Goal: Information Seeking & Learning: Compare options

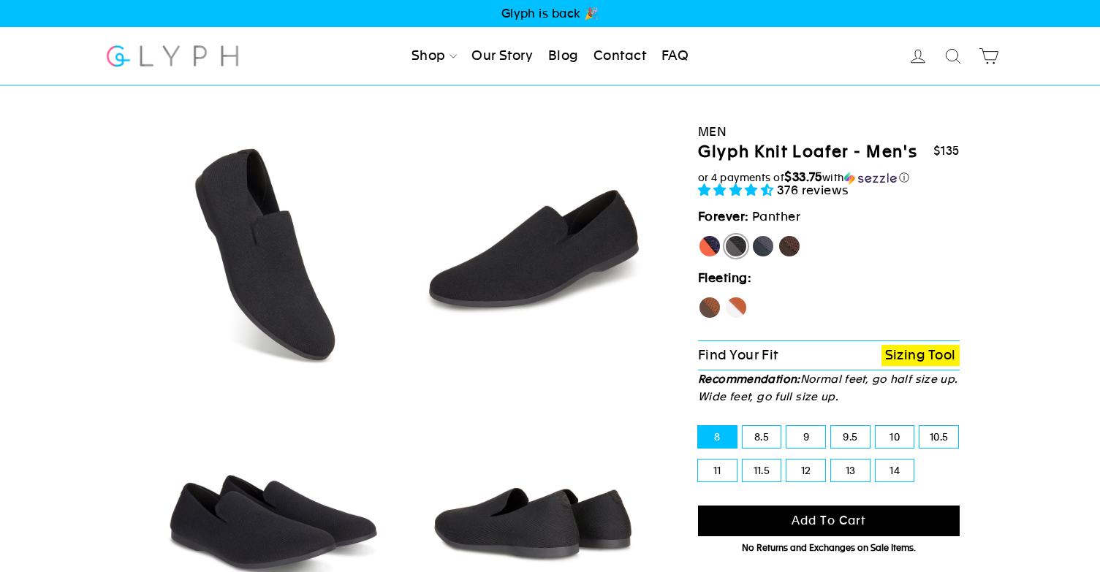
select select "highest-rating"
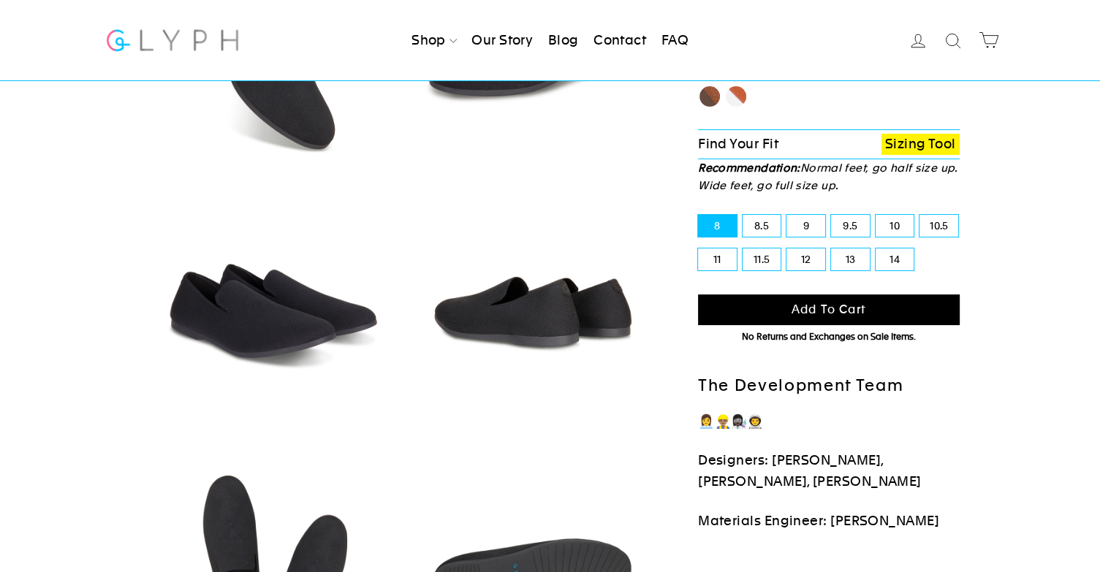
scroll to position [219, 0]
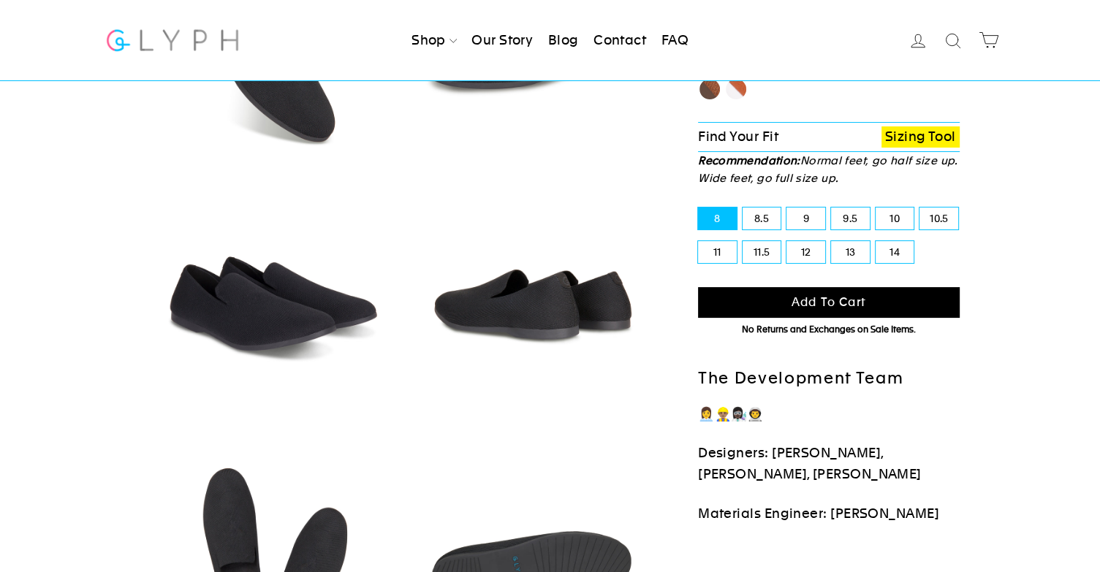
click at [846, 257] on label "13" at bounding box center [850, 252] width 39 height 22
click at [832, 242] on input "13" at bounding box center [831, 241] width 1 height 1
radio input "true"
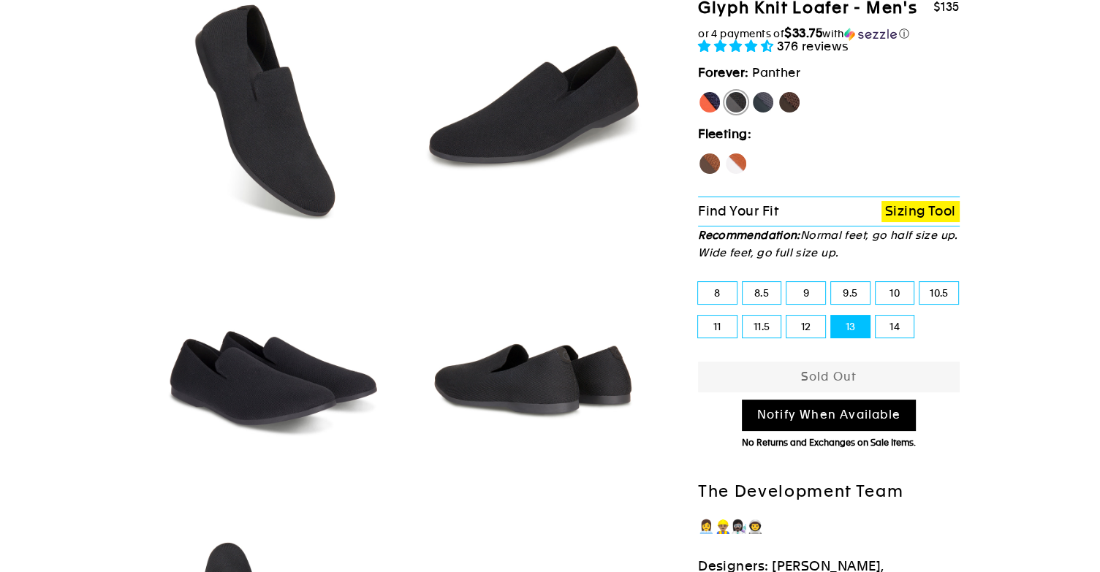
scroll to position [99, 0]
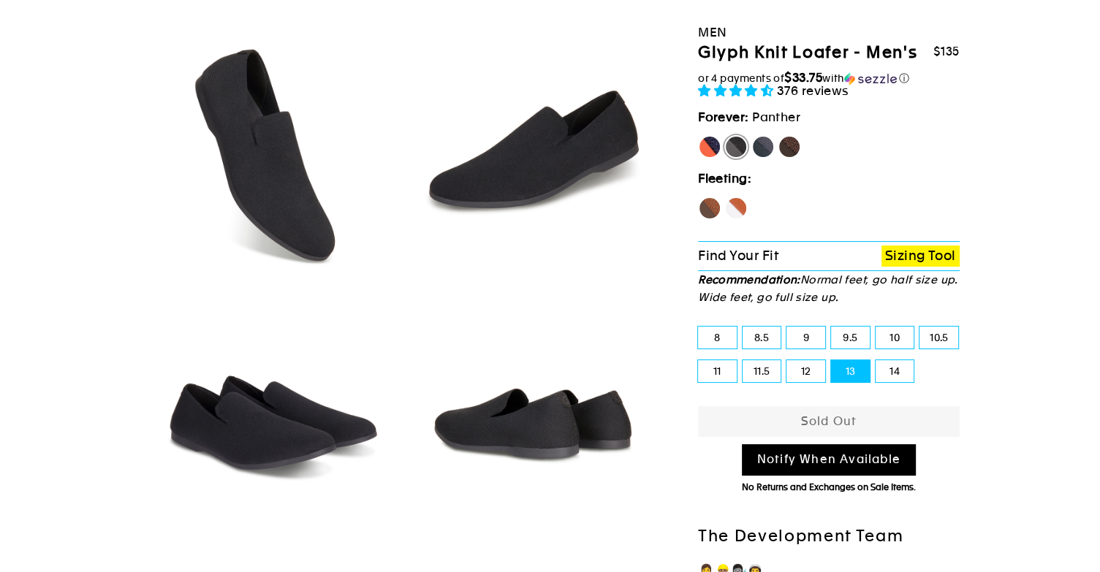
click at [710, 146] on label "[PERSON_NAME]" at bounding box center [709, 146] width 23 height 23
click at [699, 136] on input "[PERSON_NAME]" at bounding box center [698, 135] width 1 height 1
radio input "true"
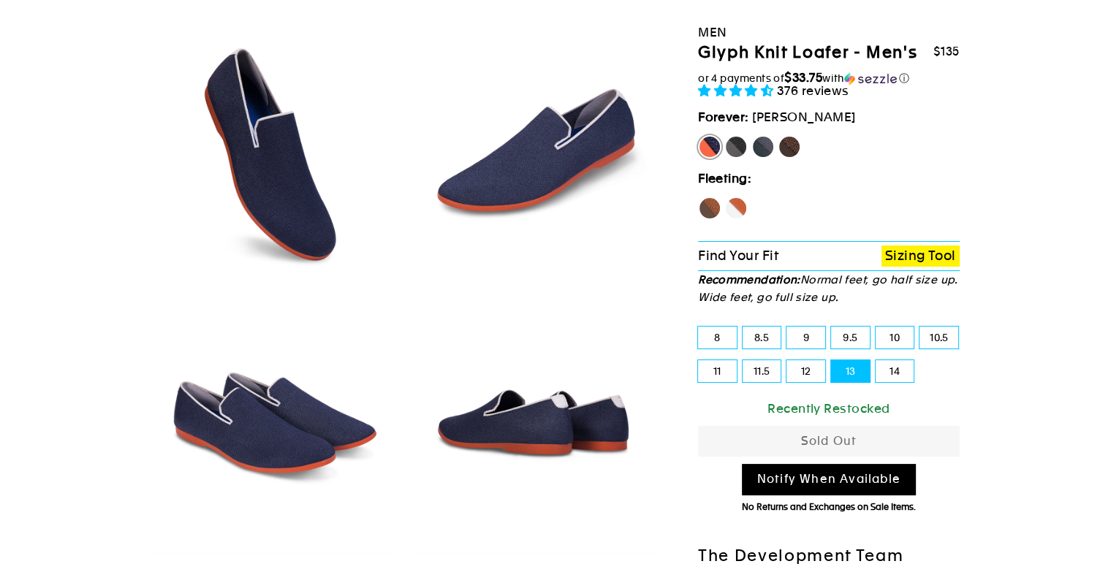
click at [756, 152] on label "Rhino" at bounding box center [762, 146] width 23 height 23
click at [752, 136] on input "Rhino" at bounding box center [751, 135] width 1 height 1
radio input "true"
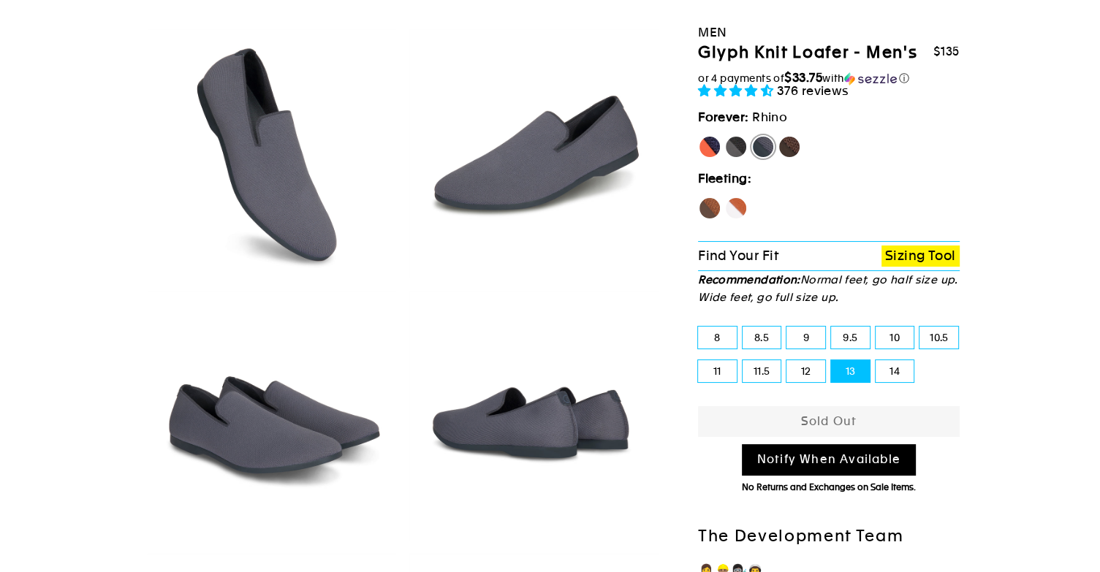
click at [785, 145] on label "Mustang" at bounding box center [789, 146] width 23 height 23
click at [778, 136] on input "Mustang" at bounding box center [778, 135] width 1 height 1
radio input "true"
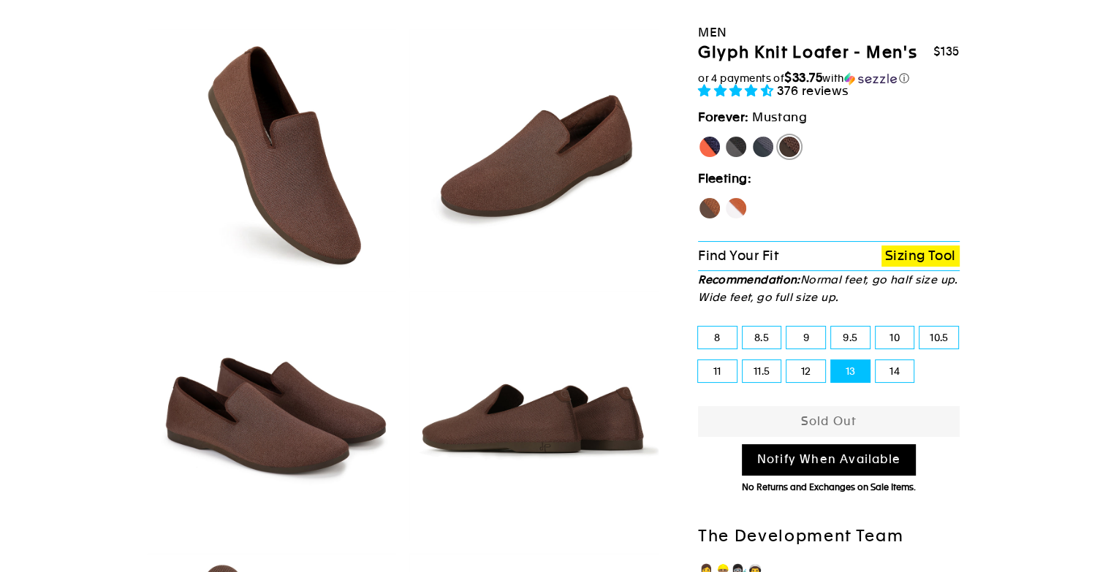
click at [707, 198] on label "Hawk" at bounding box center [709, 208] width 23 height 23
click at [699, 197] on input "Hawk" at bounding box center [698, 197] width 1 height 1
radio input "true"
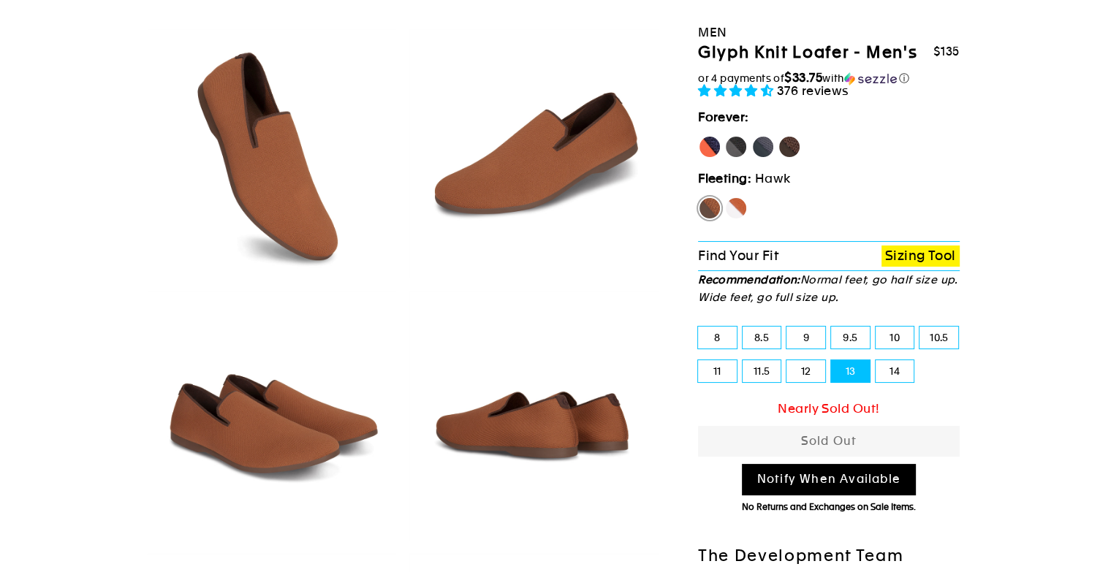
click at [726, 208] on label "Fox" at bounding box center [735, 208] width 23 height 23
click at [725, 197] on input "Fox" at bounding box center [724, 197] width 1 height 1
radio input "true"
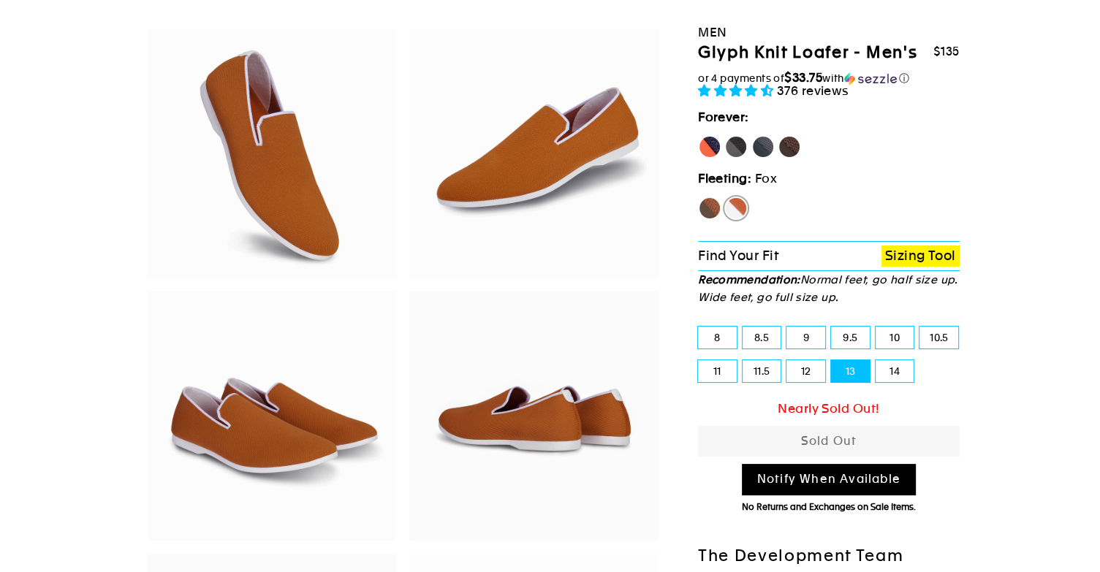
click at [703, 145] on label "[PERSON_NAME]" at bounding box center [709, 146] width 23 height 23
click at [699, 136] on input "[PERSON_NAME]" at bounding box center [698, 135] width 1 height 1
radio input "true"
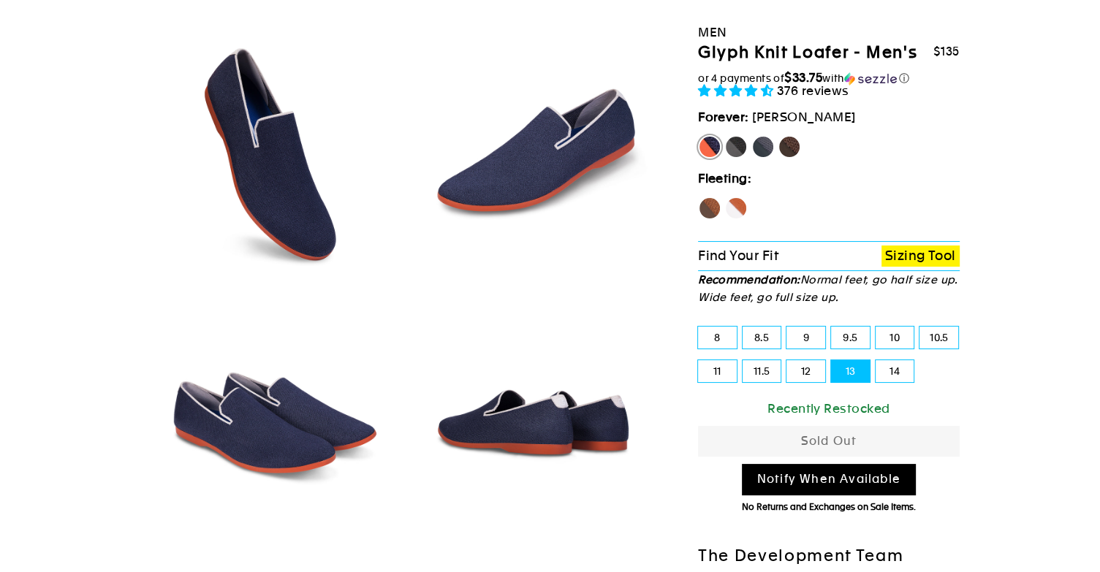
click at [740, 143] on label "Panther" at bounding box center [735, 146] width 23 height 23
click at [725, 136] on input "Panther" at bounding box center [724, 135] width 1 height 1
radio input "true"
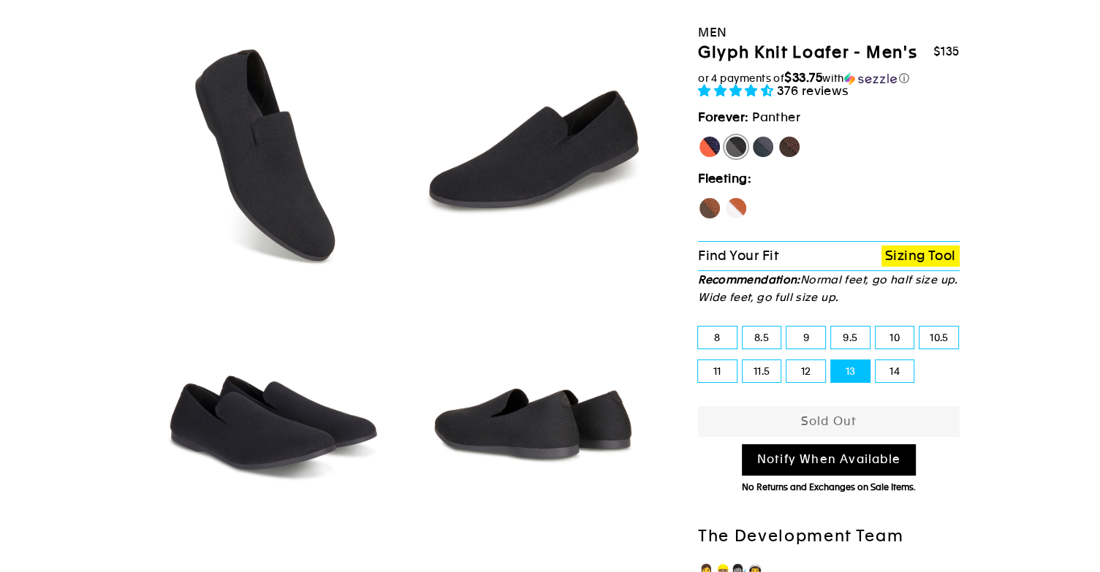
click at [766, 152] on label "Rhino" at bounding box center [762, 146] width 23 height 23
click at [752, 136] on input "Rhino" at bounding box center [751, 135] width 1 height 1
radio input "true"
